Goal: Transaction & Acquisition: Download file/media

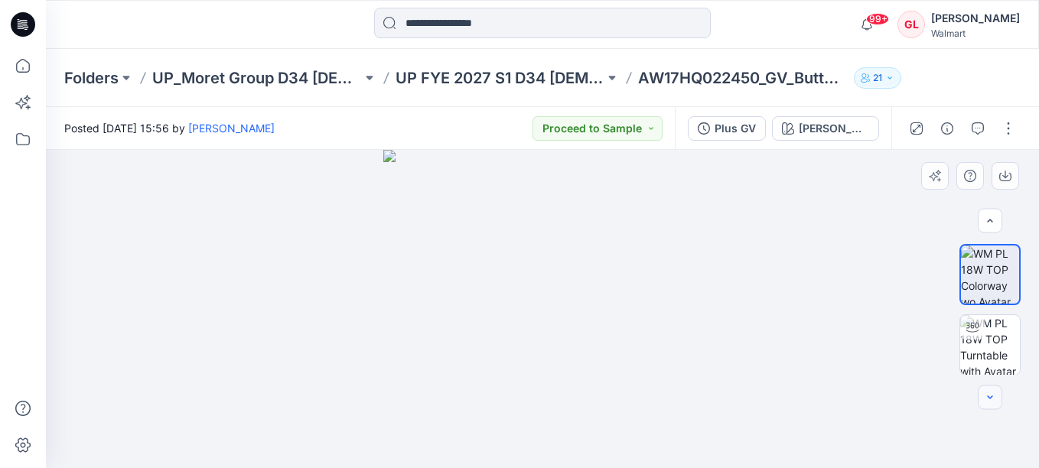
click at [995, 398] on icon "button" at bounding box center [990, 398] width 12 height 12
click at [990, 398] on div at bounding box center [989, 397] width 24 height 24
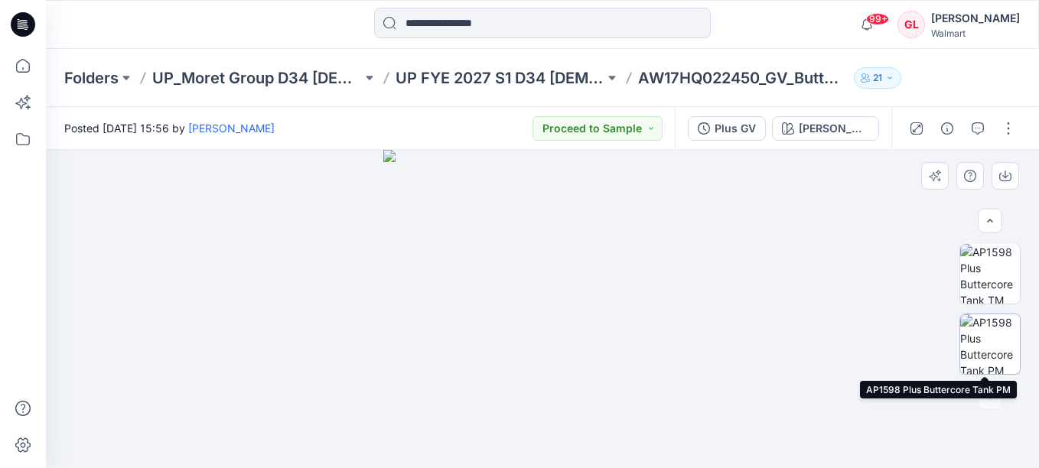
click at [991, 348] on img at bounding box center [990, 344] width 60 height 60
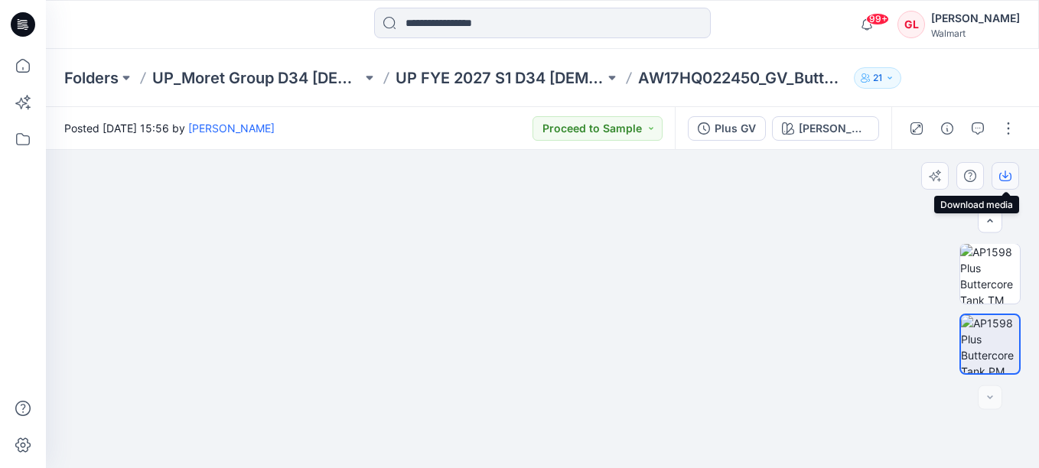
click at [1004, 178] on icon "button" at bounding box center [1005, 176] width 12 height 12
click at [973, 127] on icon "button" at bounding box center [977, 128] width 12 height 12
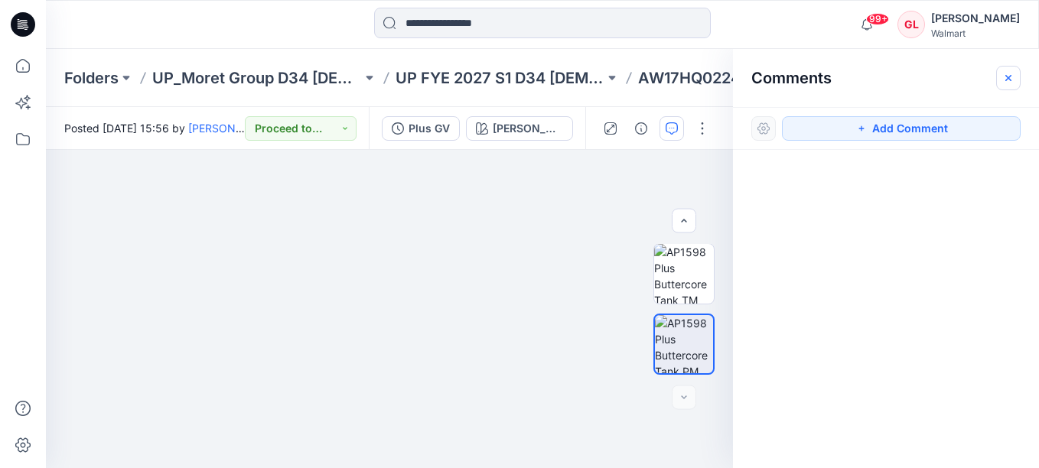
click at [1010, 72] on icon "button" at bounding box center [1008, 78] width 12 height 12
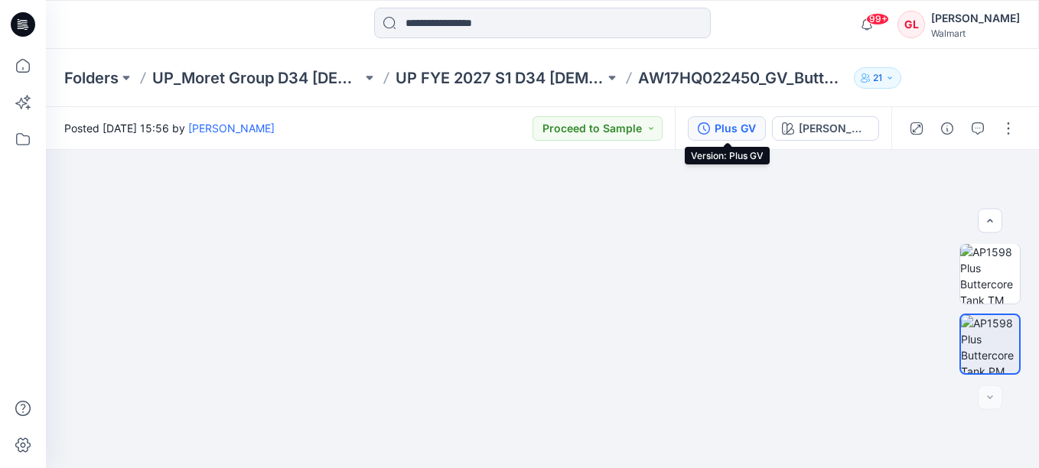
click at [731, 125] on div "Plus GV" at bounding box center [734, 128] width 41 height 17
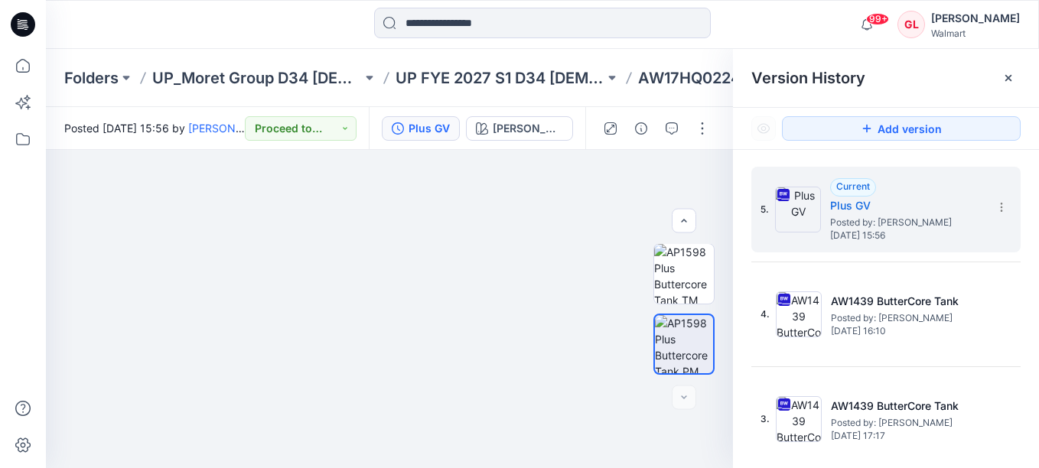
drag, startPoint x: 1030, startPoint y: 272, endPoint x: 1028, endPoint y: 342, distance: 69.6
click at [1028, 342] on div "5. Current Plus GV Posted by: [PERSON_NAME] [DATE] 15:56 4. AW1439 ButterCore T…" at bounding box center [886, 320] width 306 height 340
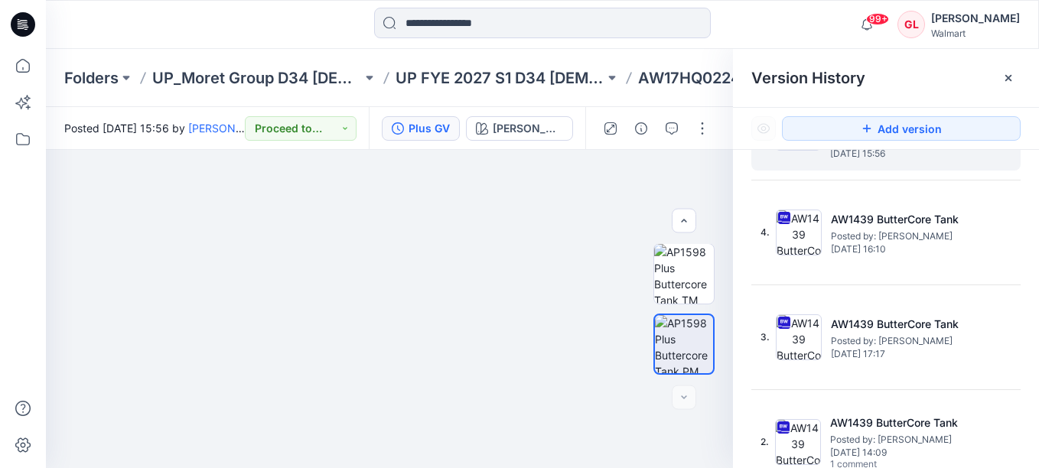
scroll to position [0, 0]
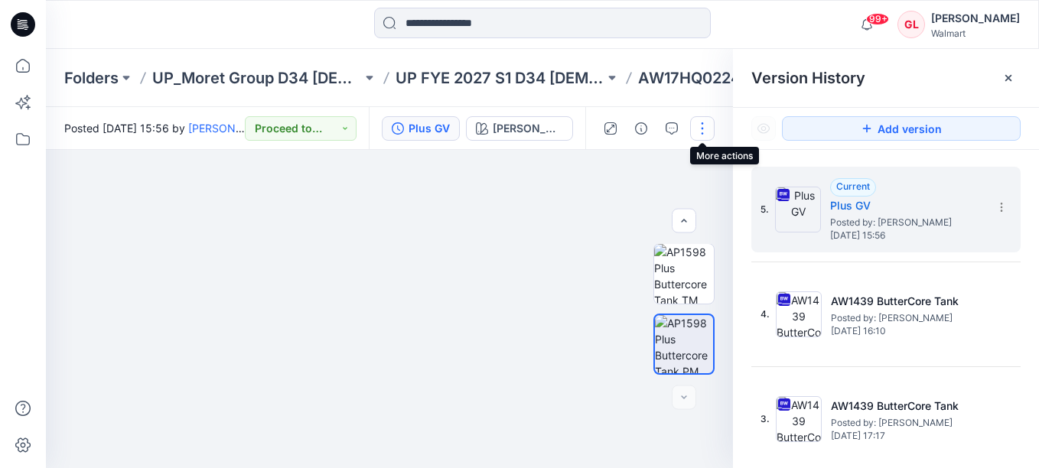
click at [702, 127] on button "button" at bounding box center [702, 128] width 24 height 24
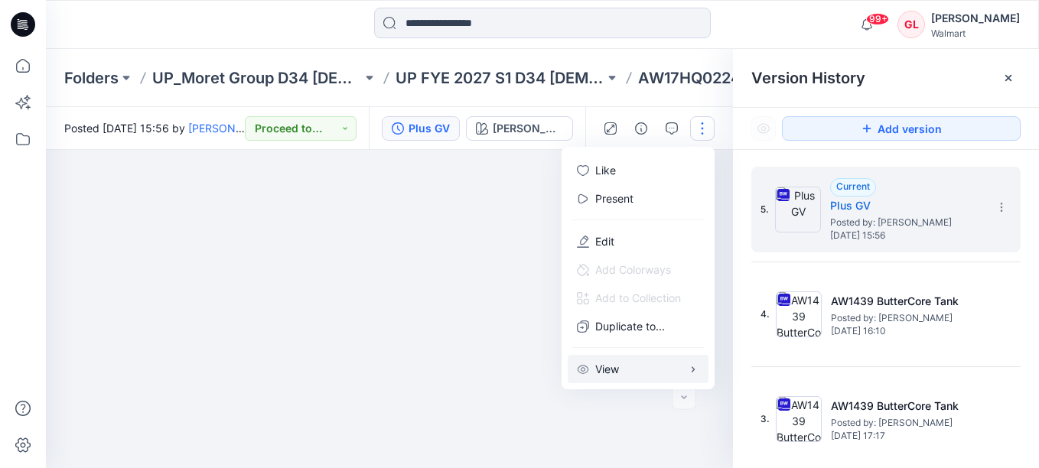
click at [608, 365] on p "View" at bounding box center [607, 369] width 24 height 16
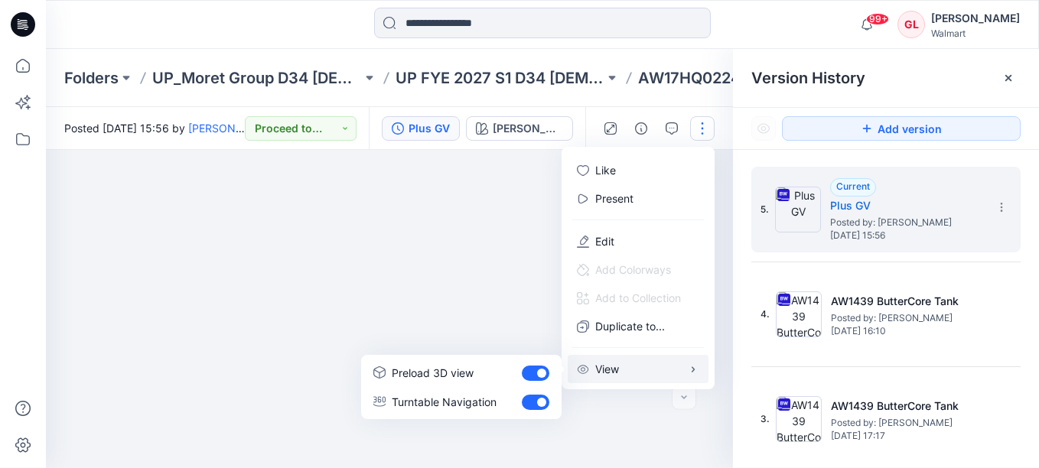
click at [651, 367] on button "View" at bounding box center [637, 369] width 141 height 28
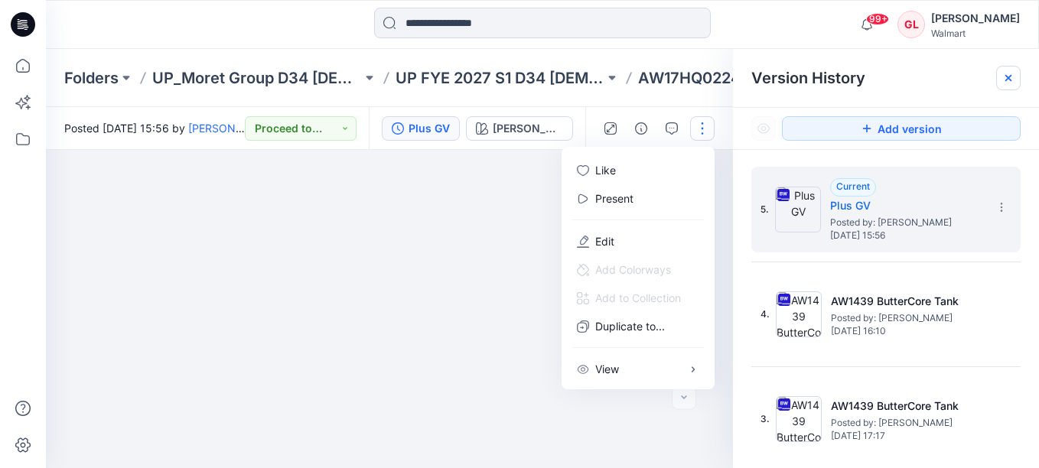
click at [1015, 76] on div at bounding box center [1008, 78] width 24 height 24
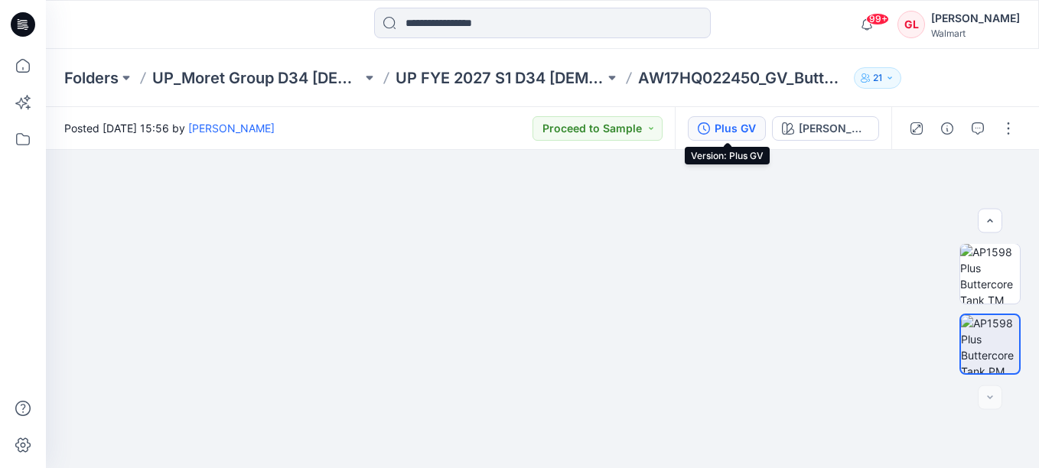
click at [720, 133] on div "Plus GV" at bounding box center [734, 128] width 41 height 17
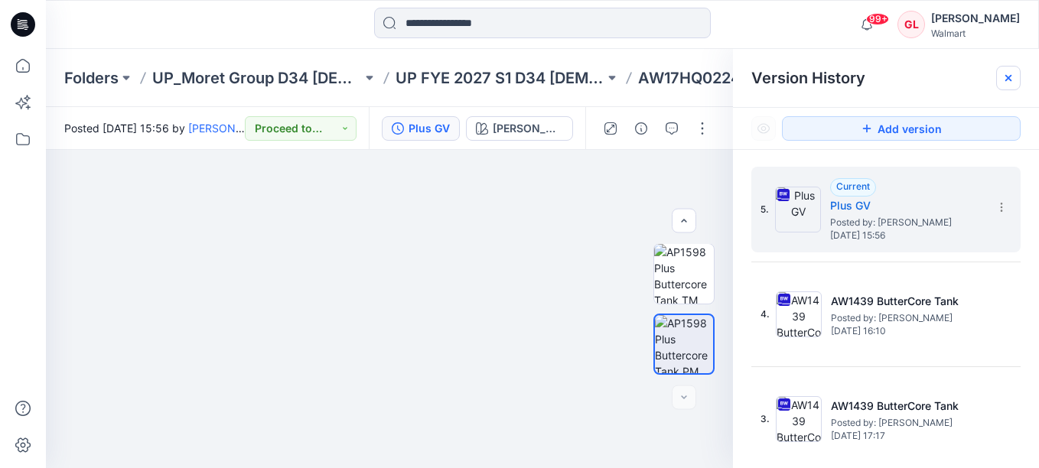
click at [1013, 76] on icon at bounding box center [1008, 78] width 12 height 12
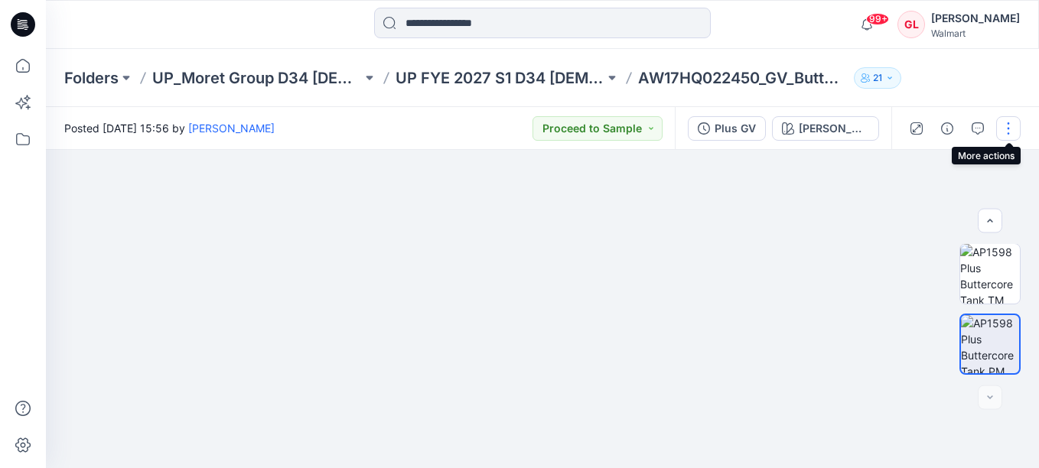
click at [1004, 125] on button "button" at bounding box center [1008, 128] width 24 height 24
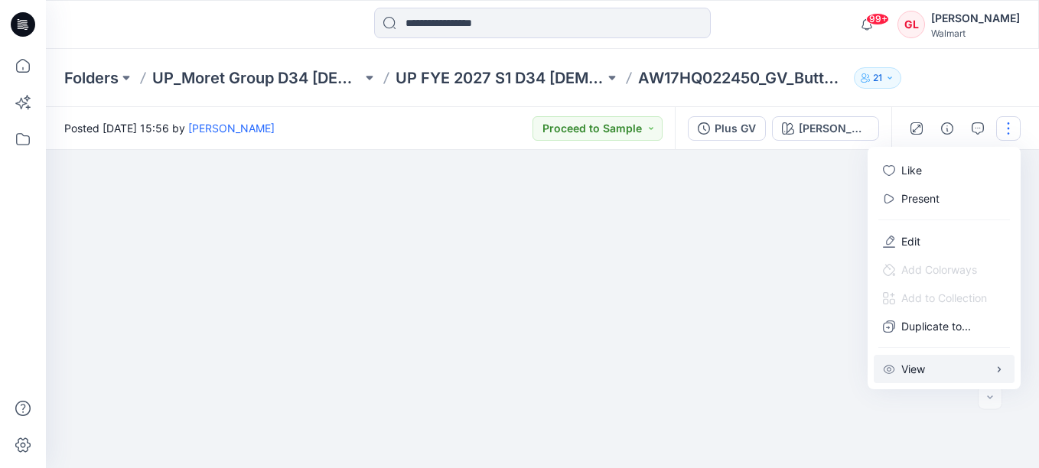
click at [1001, 372] on icon "button" at bounding box center [999, 369] width 12 height 12
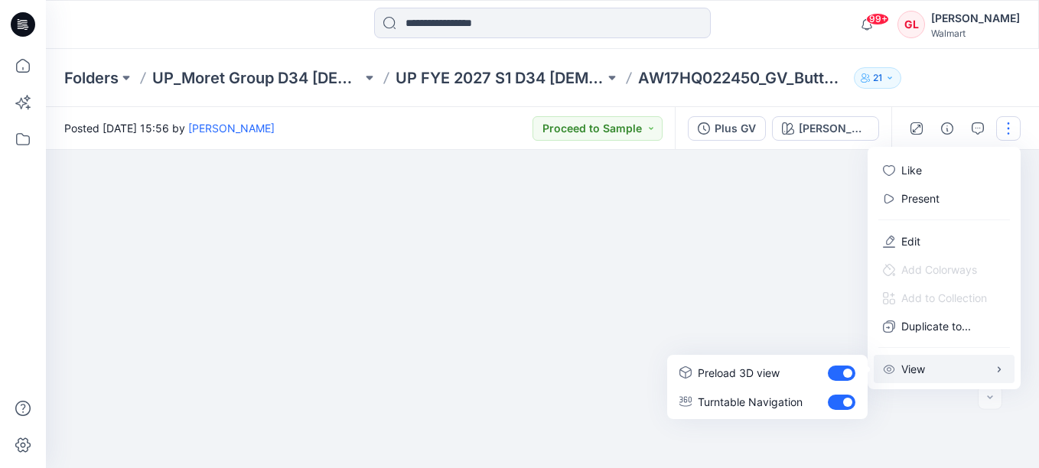
click at [831, 221] on div at bounding box center [542, 309] width 993 height 318
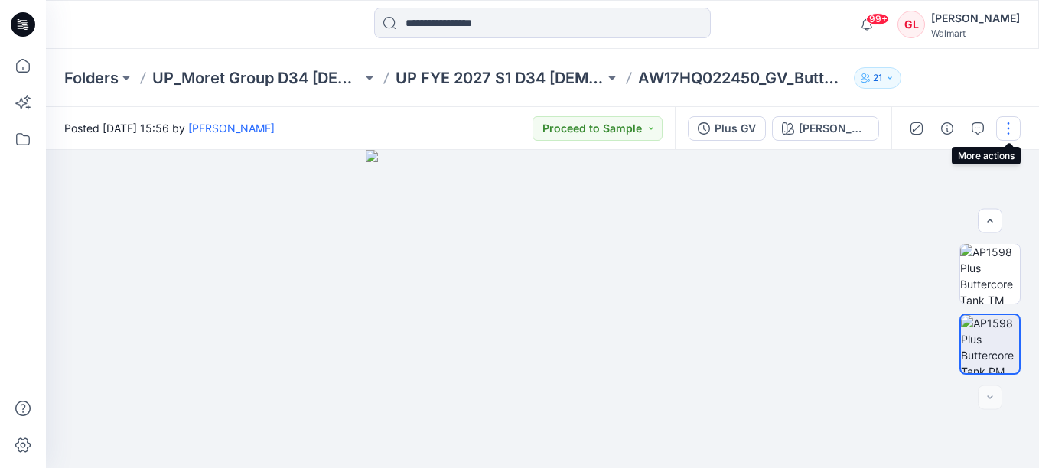
click at [1008, 128] on button "button" at bounding box center [1008, 128] width 24 height 24
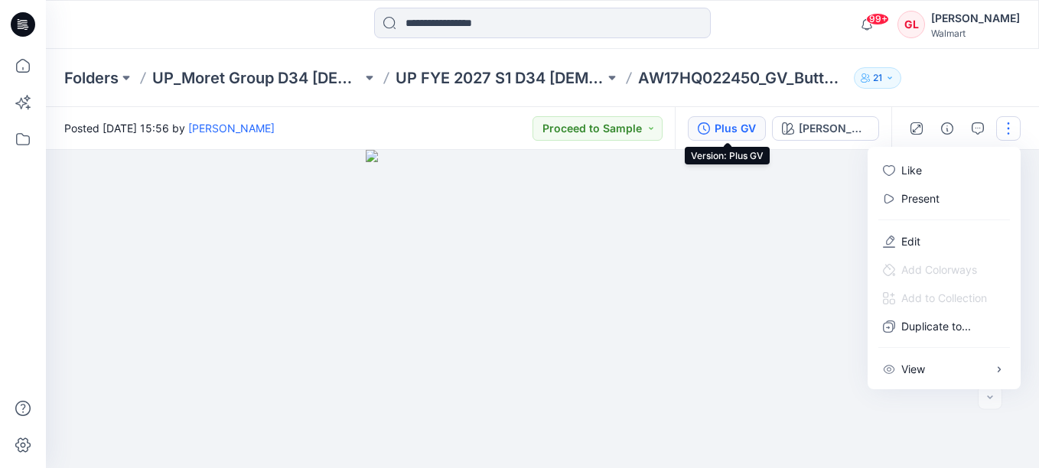
click at [740, 128] on div "Plus GV" at bounding box center [734, 128] width 41 height 17
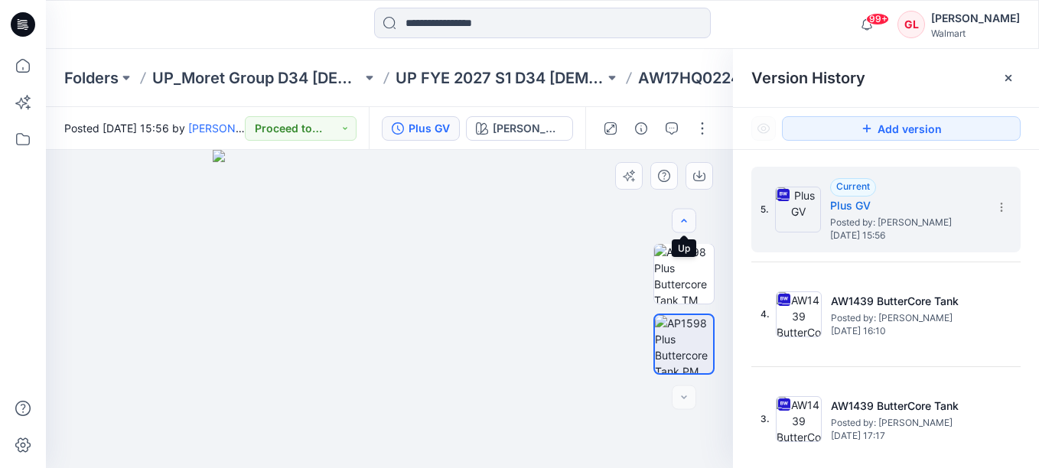
click at [687, 221] on icon "button" at bounding box center [684, 221] width 12 height 12
click at [687, 220] on icon "button" at bounding box center [684, 221] width 12 height 12
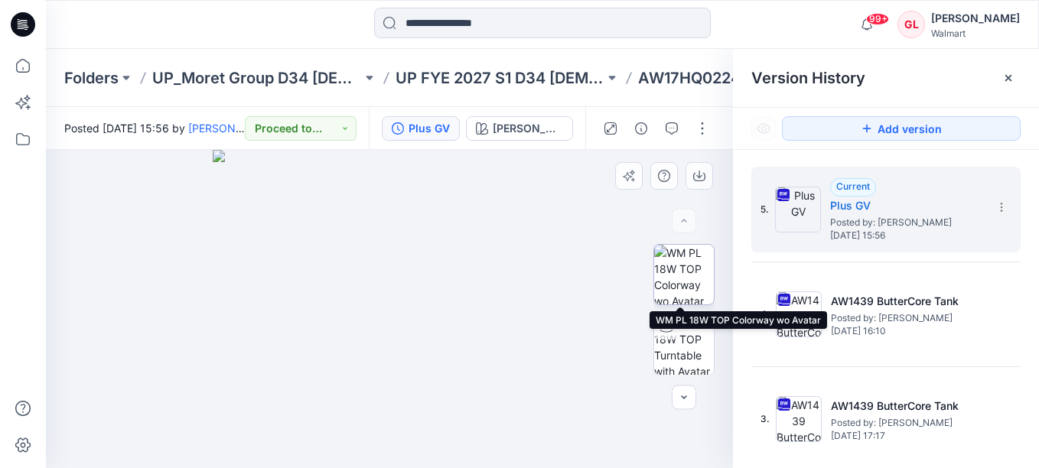
click at [678, 266] on img at bounding box center [684, 275] width 60 height 60
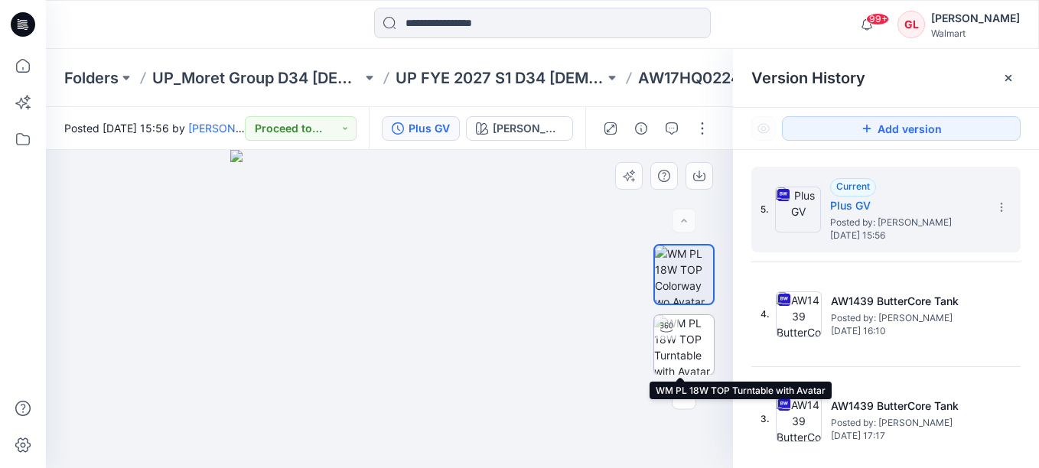
click at [682, 343] on img at bounding box center [684, 345] width 60 height 60
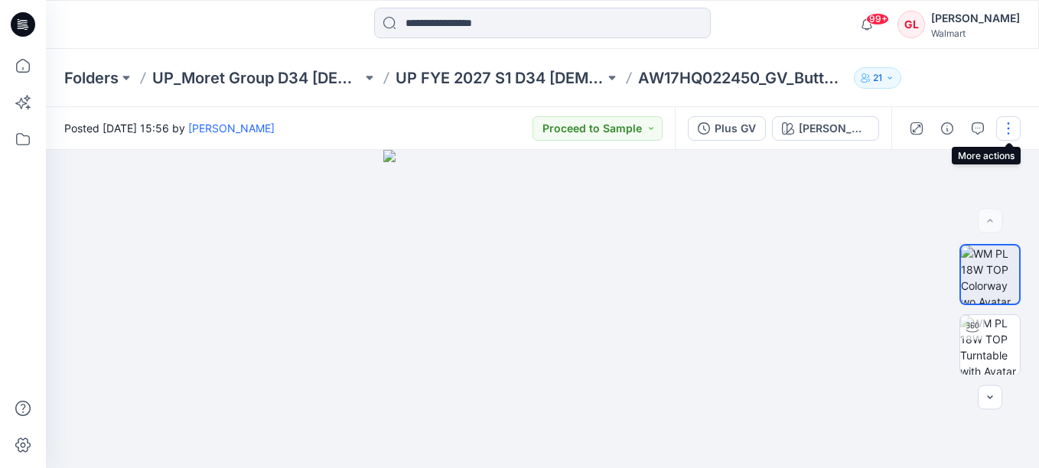
click at [1006, 128] on button "button" at bounding box center [1008, 128] width 24 height 24
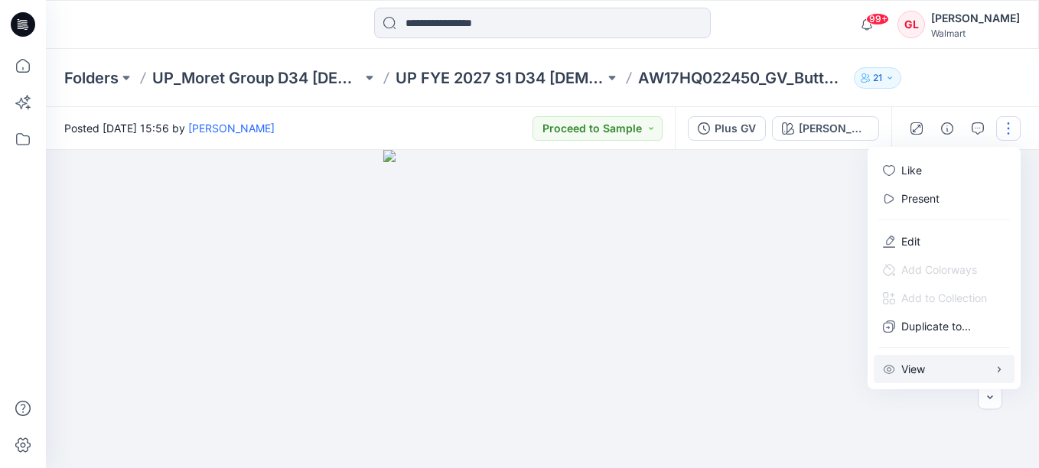
click at [990, 368] on button "View" at bounding box center [943, 369] width 141 height 28
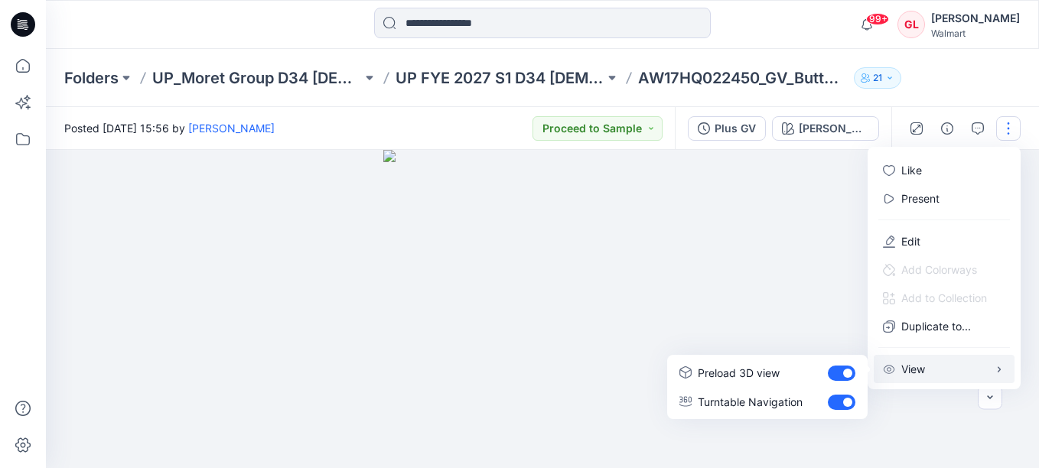
click at [737, 253] on div at bounding box center [542, 309] width 993 height 318
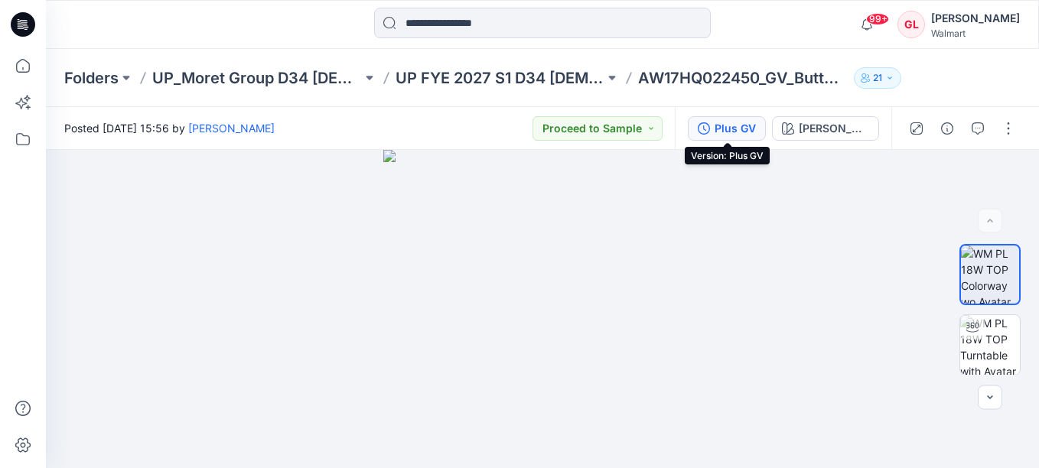
click at [725, 130] on div "Plus GV" at bounding box center [734, 128] width 41 height 17
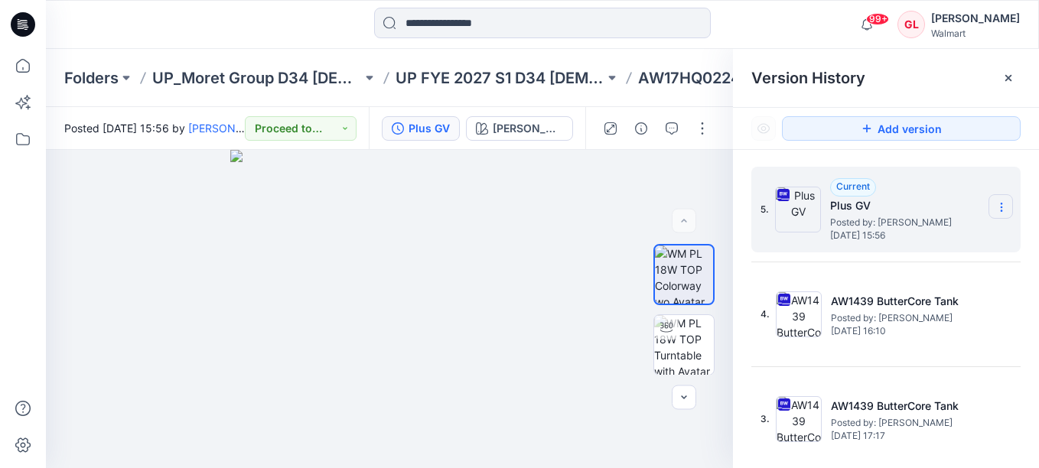
click at [995, 206] on icon at bounding box center [1001, 207] width 12 height 12
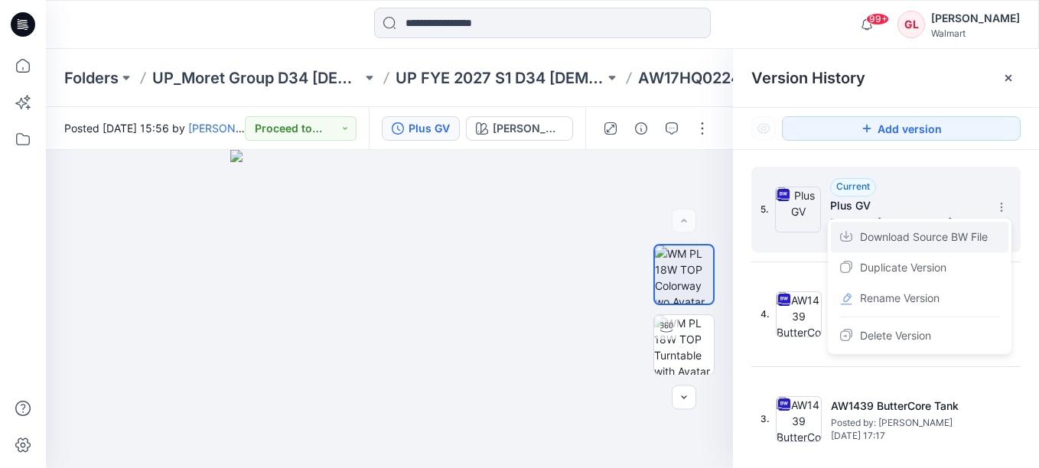
click at [916, 237] on span "Download Source BW File" at bounding box center [924, 237] width 128 height 18
